Goal: Information Seeking & Learning: Compare options

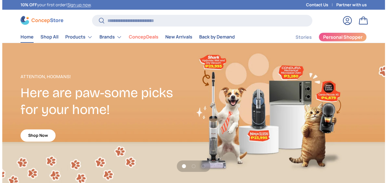
scroll to position [1454, 2273]
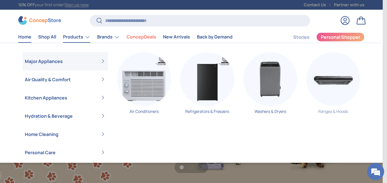
click at [318, 83] on img "Primary" at bounding box center [333, 79] width 54 height 54
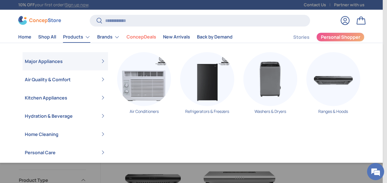
click at [75, 36] on link "Products" at bounding box center [76, 36] width 27 height 11
click at [142, 81] on img "Primary" at bounding box center [144, 79] width 54 height 54
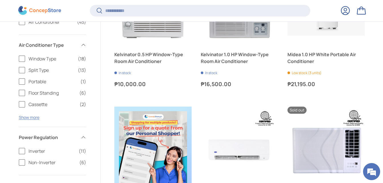
scroll to position [214, 0]
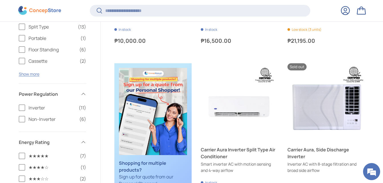
click at [24, 108] on label "Inverter (11)" at bounding box center [52, 107] width 67 height 7
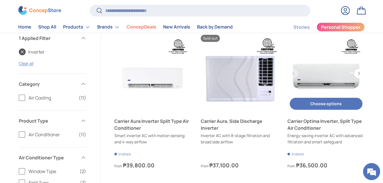
scroll to position [93, 0]
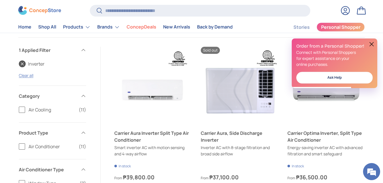
click at [372, 41] on button at bounding box center [371, 44] width 7 height 7
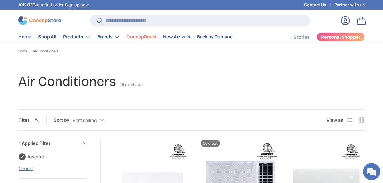
scroll to position [101, 0]
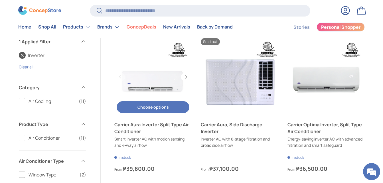
click at [159, 86] on link "Carrier Aura Inverter Split Type Air Conditioner" at bounding box center [152, 76] width 77 height 77
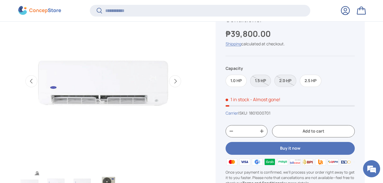
scroll to position [252, 0]
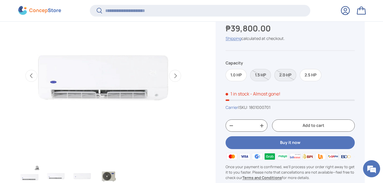
click at [285, 77] on label "2.0 HP" at bounding box center [285, 75] width 22 height 12
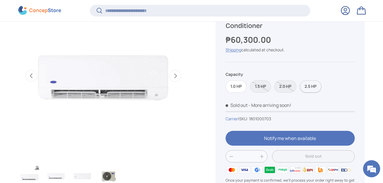
click at [310, 91] on label "2.5 HP" at bounding box center [311, 86] width 22 height 12
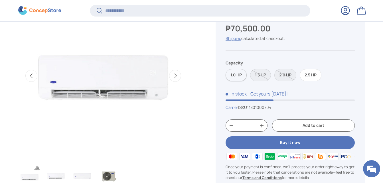
click at [236, 76] on label "1.0 HP" at bounding box center [235, 75] width 21 height 12
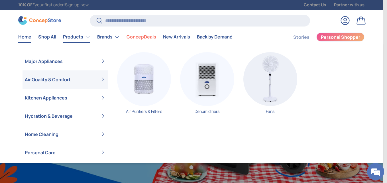
scroll to position [0, 383]
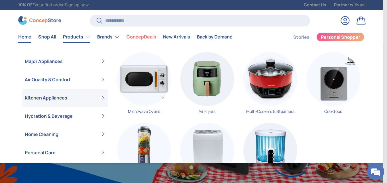
click at [199, 86] on img "Primary" at bounding box center [207, 79] width 54 height 54
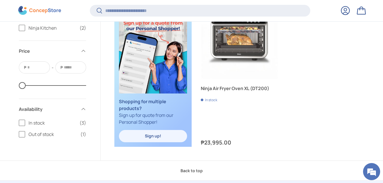
scroll to position [276, 0]
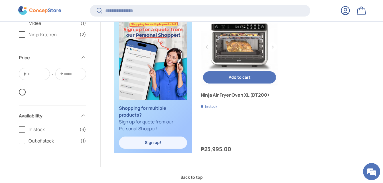
click at [214, 42] on link "Ninja Air Fryer Oven XL (DT200)" at bounding box center [239, 46] width 77 height 77
